Goal: Task Accomplishment & Management: Use online tool/utility

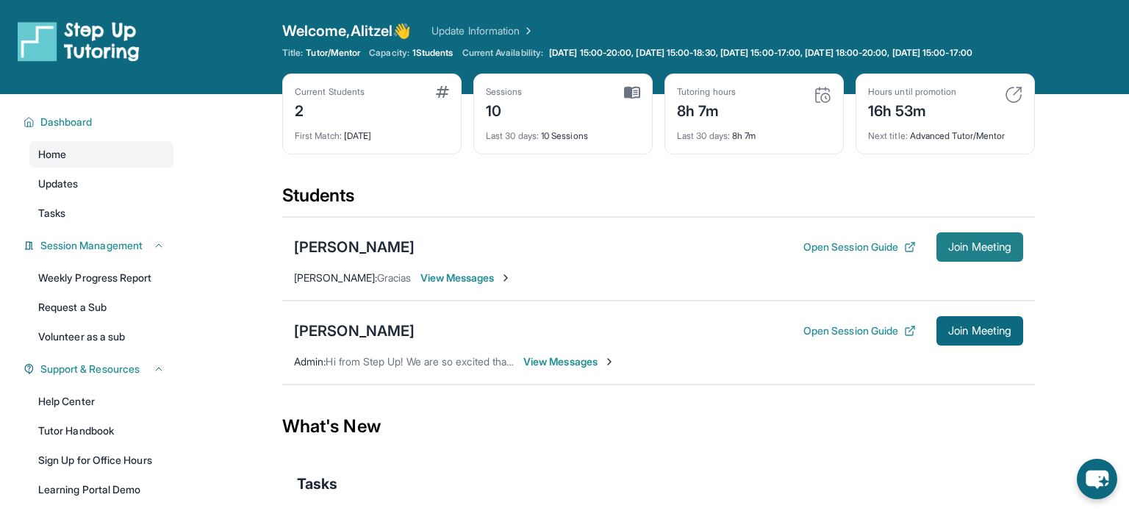
click at [978, 262] on button "Join Meeting" at bounding box center [979, 246] width 87 height 29
click at [363, 257] on div "[PERSON_NAME]" at bounding box center [354, 247] width 121 height 21
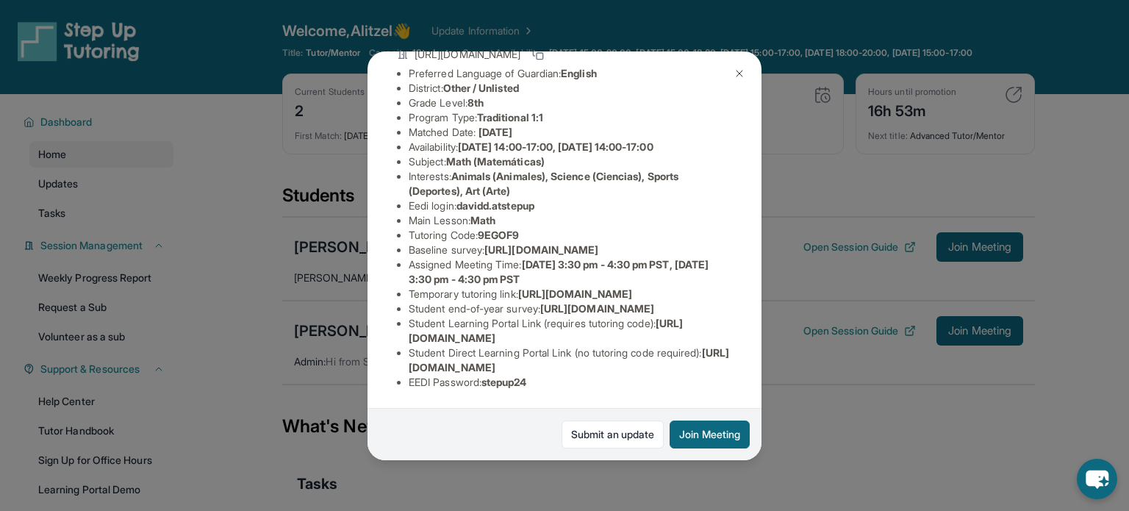
scroll to position [135, 0]
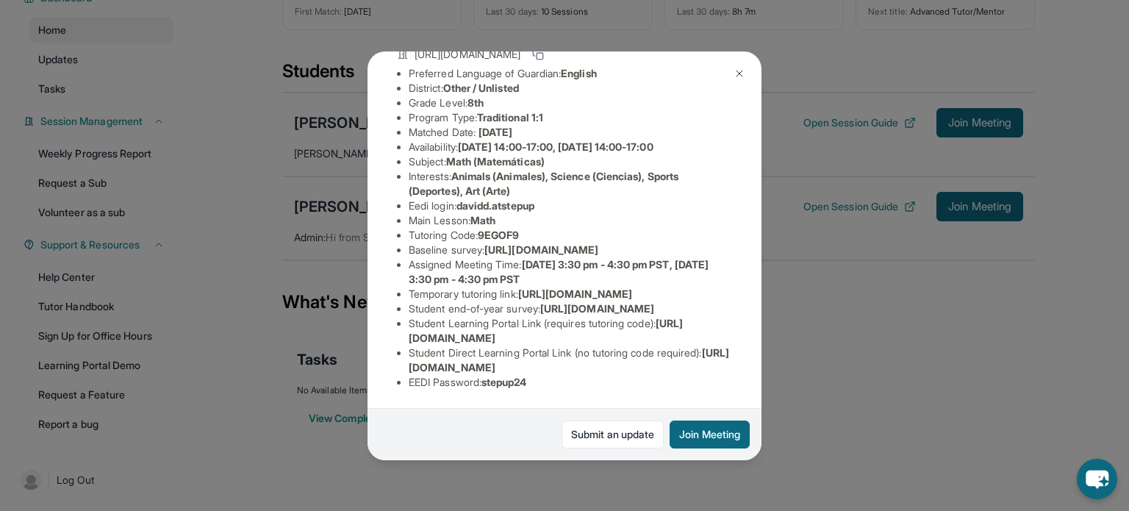
click at [527, 384] on span "stepup24" at bounding box center [504, 382] width 46 height 12
copy span "stepup24"
